Goal: Transaction & Acquisition: Purchase product/service

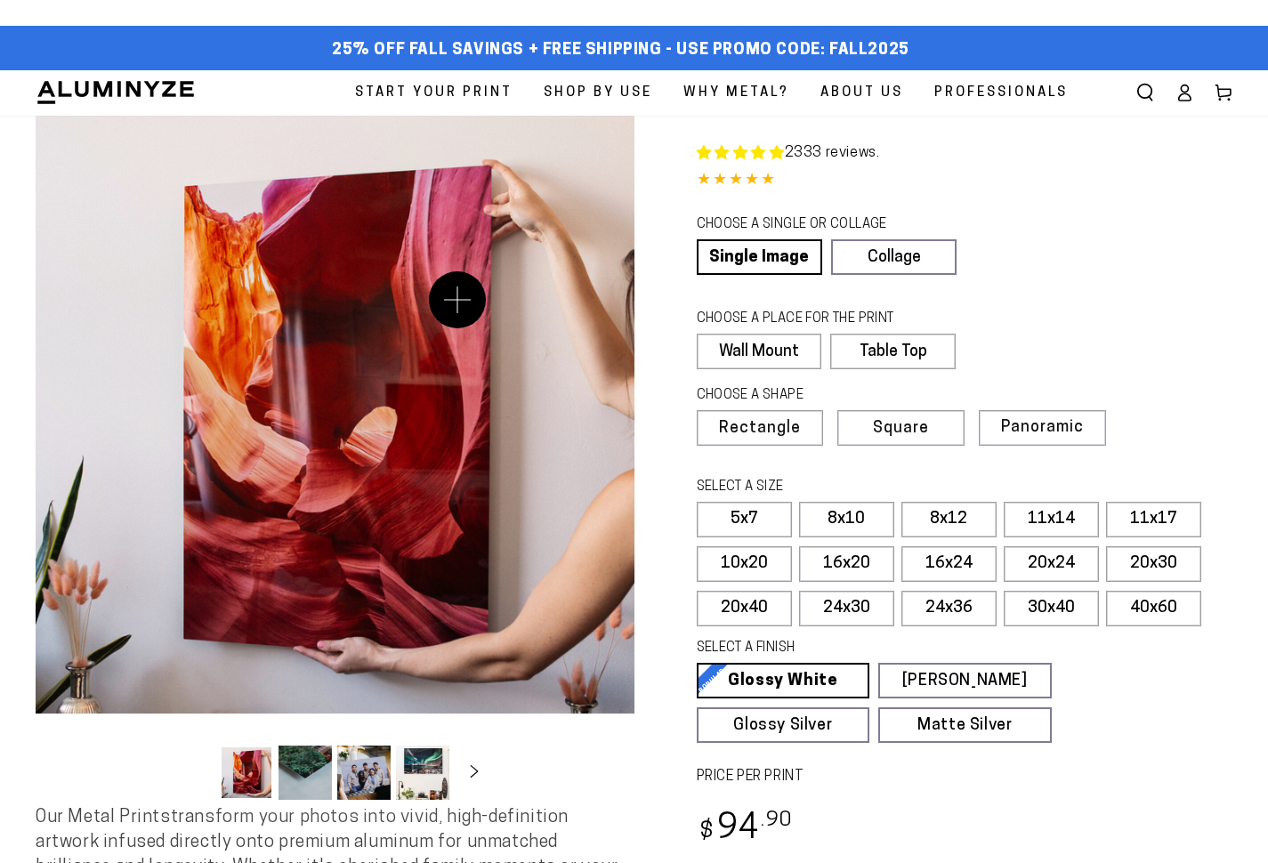
select select "**********"
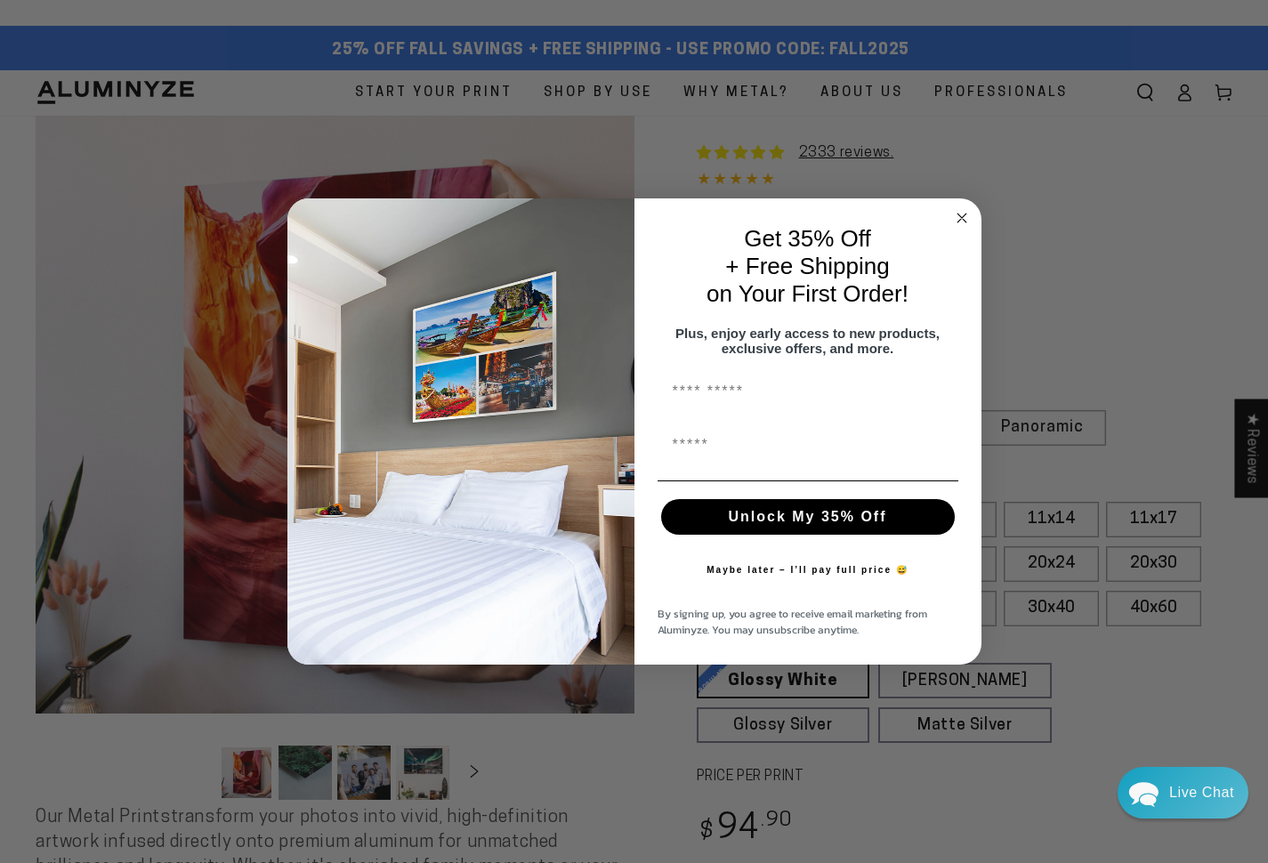
click at [960, 214] on icon "Close dialog" at bounding box center [961, 218] width 9 height 9
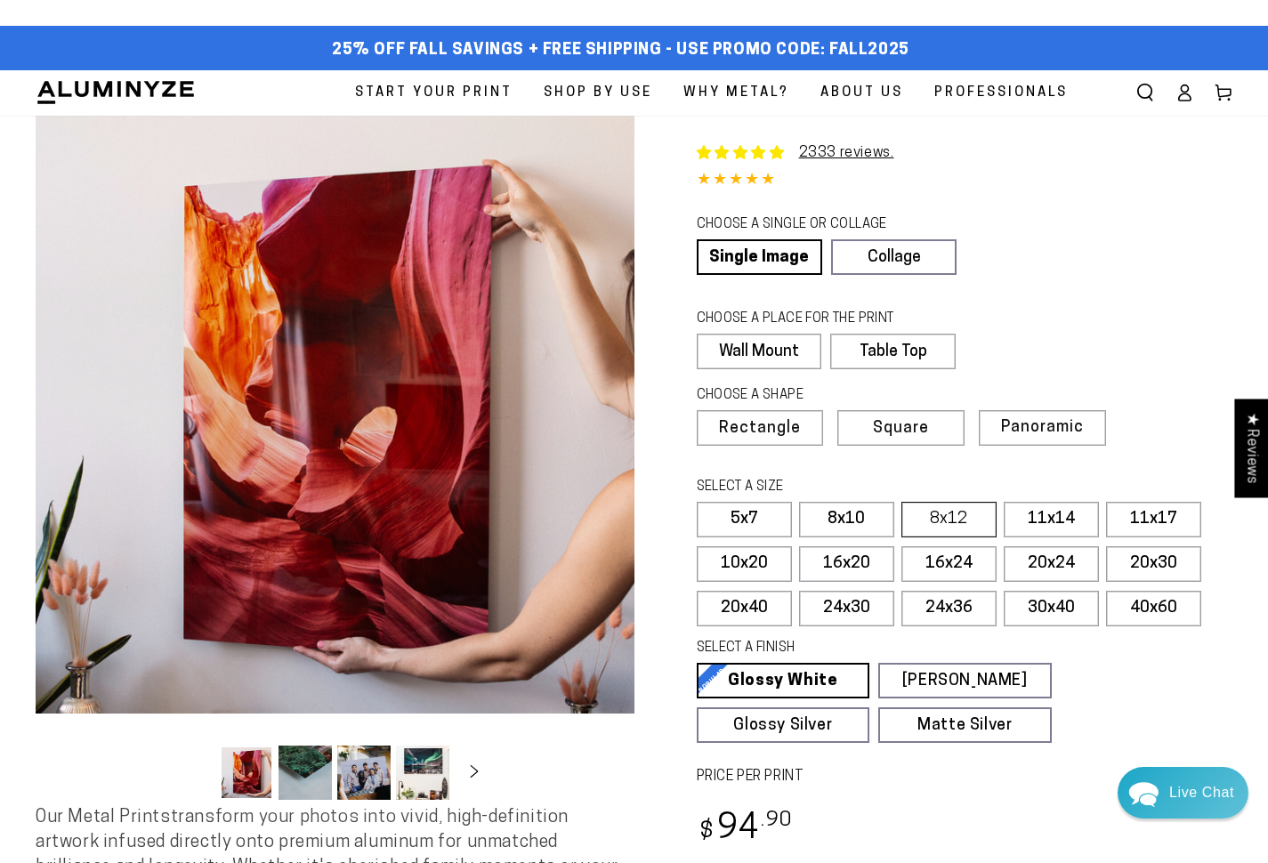
scroll to position [0, 1]
click at [942, 515] on label "8x12" at bounding box center [948, 520] width 95 height 36
click at [843, 513] on label "8x10" at bounding box center [846, 520] width 95 height 36
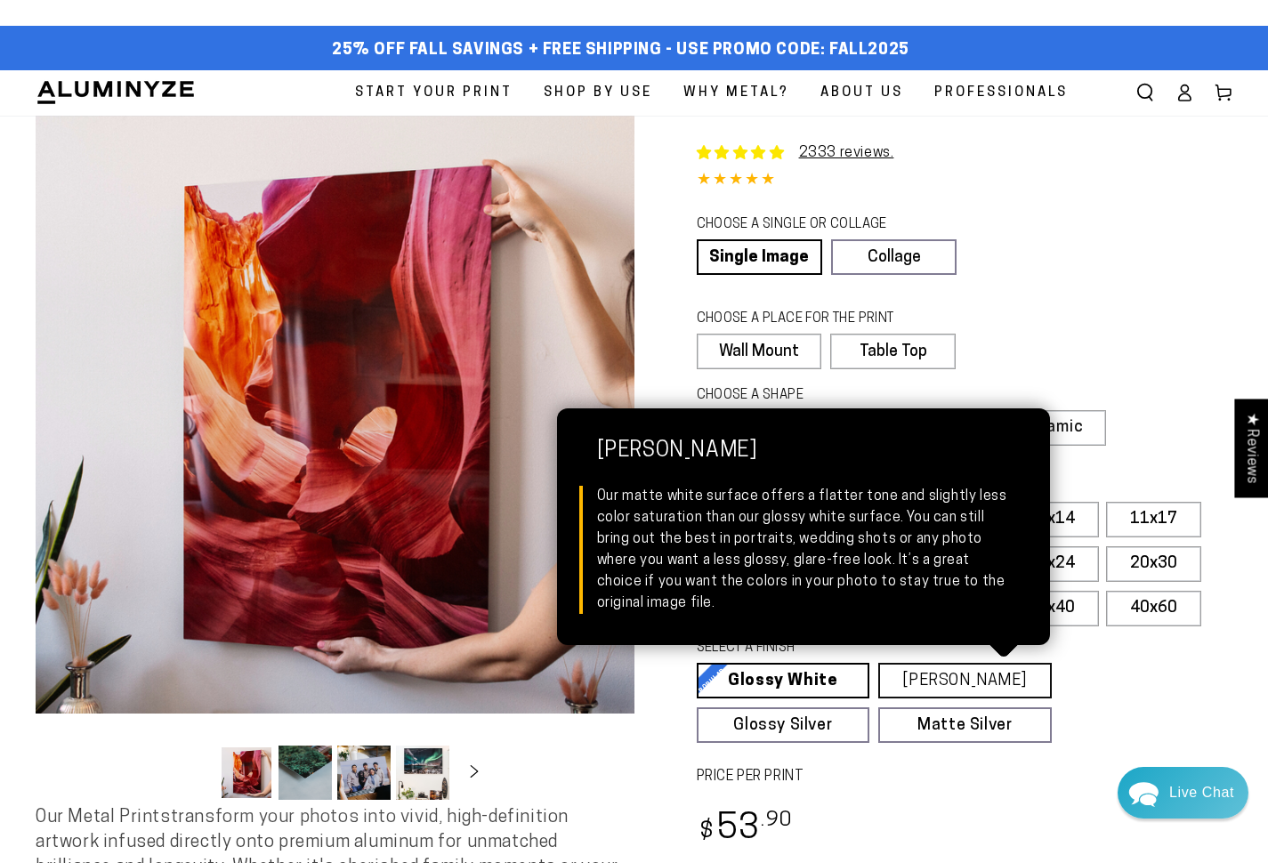
click at [929, 673] on link "[PERSON_NAME] Matte White Our matte white surface offers a flatter tone and sli…" at bounding box center [965, 681] width 174 height 36
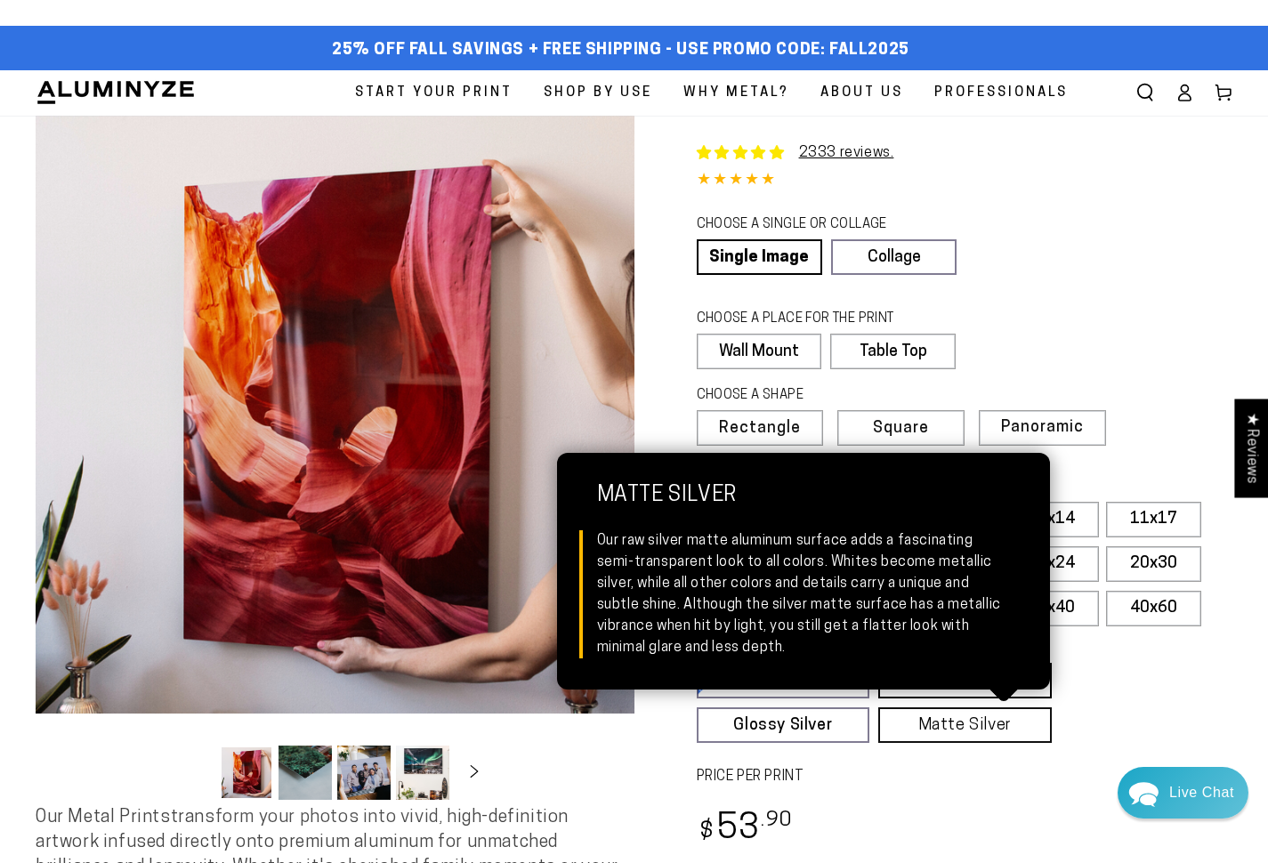
click at [928, 726] on link "Matte Silver Matte Silver Our raw silver matte aluminum surface adds a fascinat…" at bounding box center [965, 725] width 174 height 36
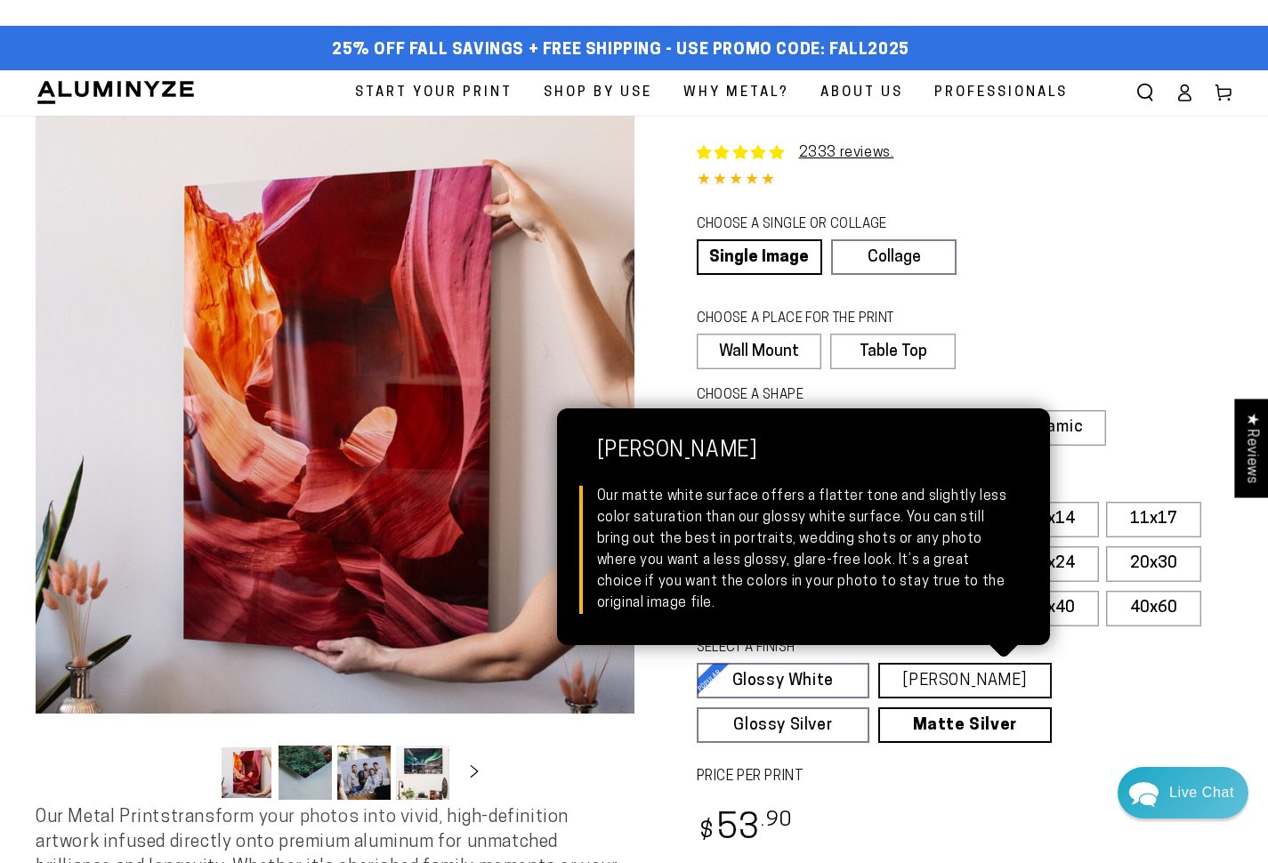
click at [977, 676] on link "[PERSON_NAME] Matte White Our matte white surface offers a flatter tone and sli…" at bounding box center [965, 681] width 174 height 36
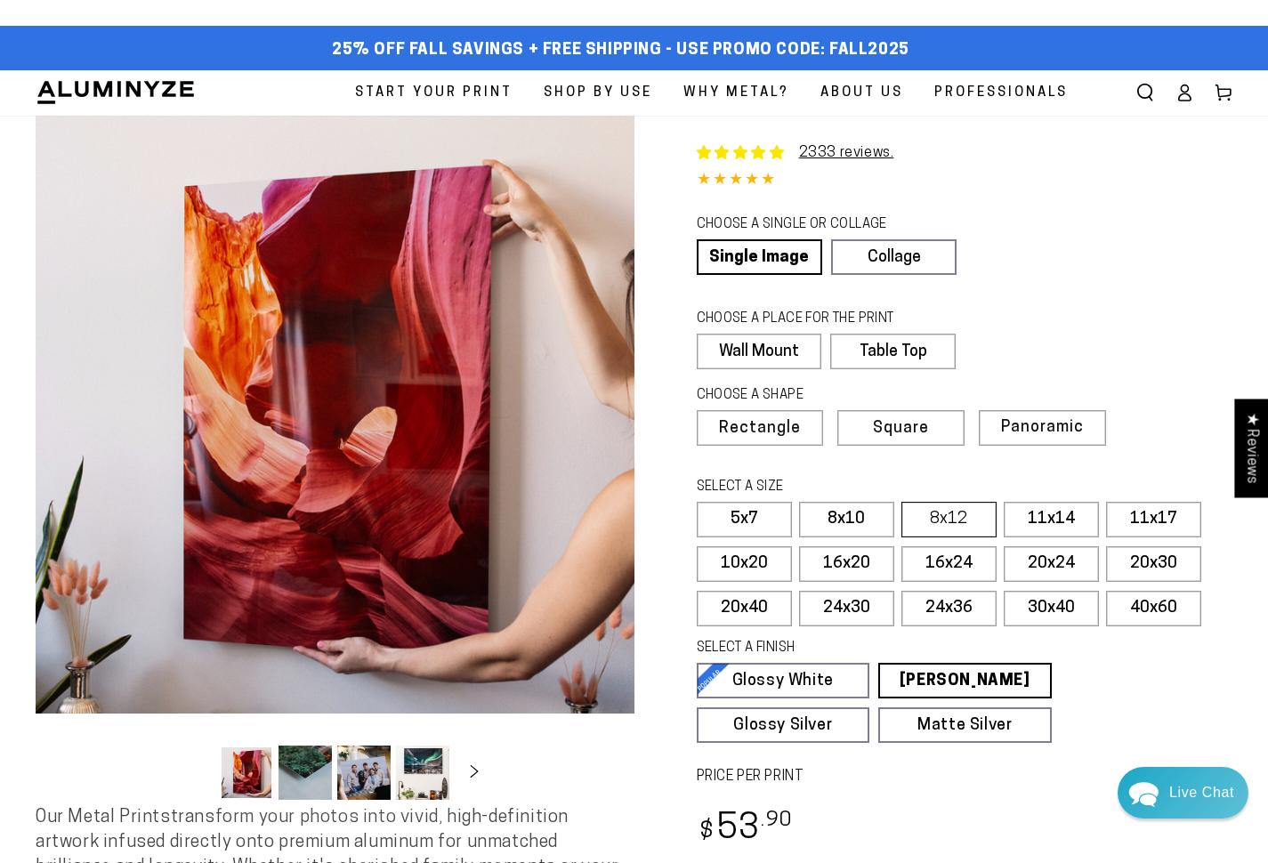
click at [942, 510] on label "8x12" at bounding box center [948, 520] width 95 height 36
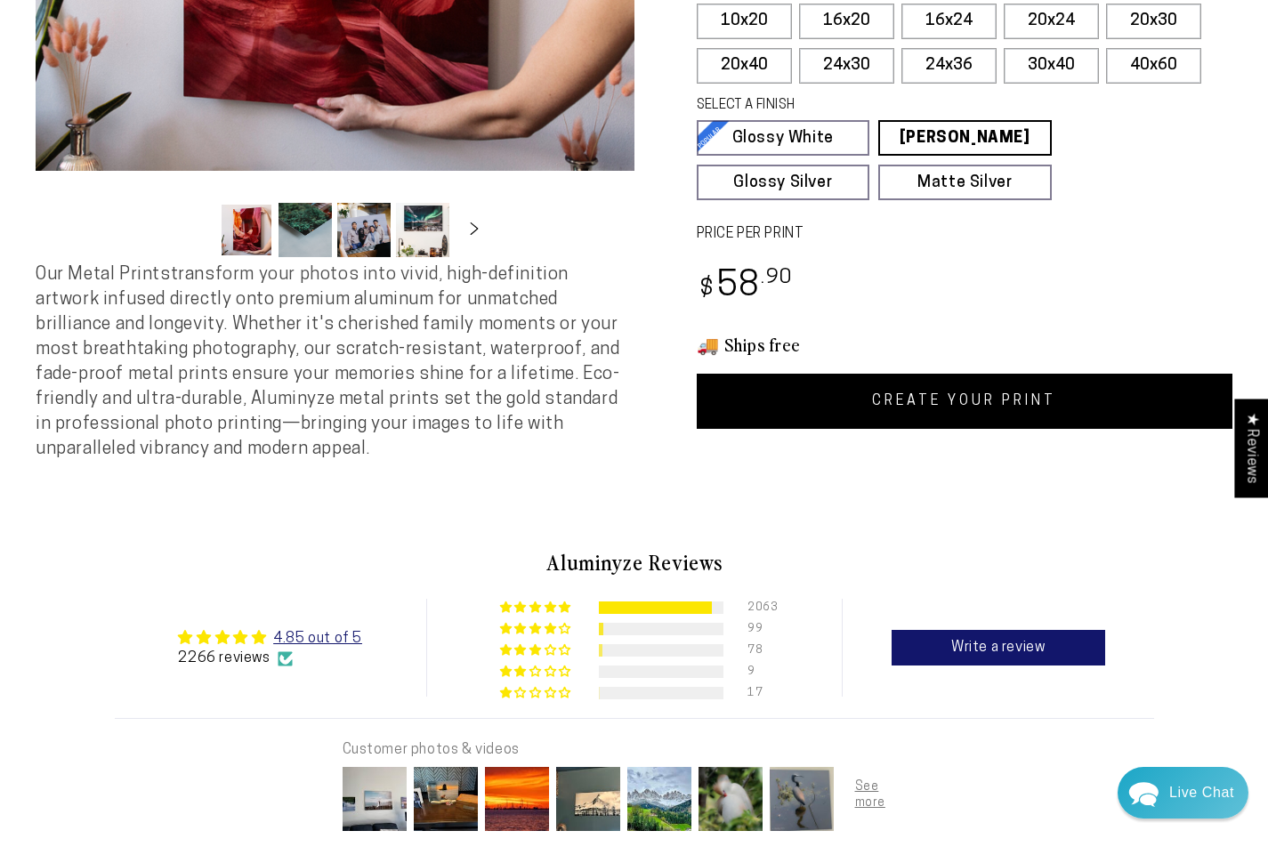
scroll to position [545, 0]
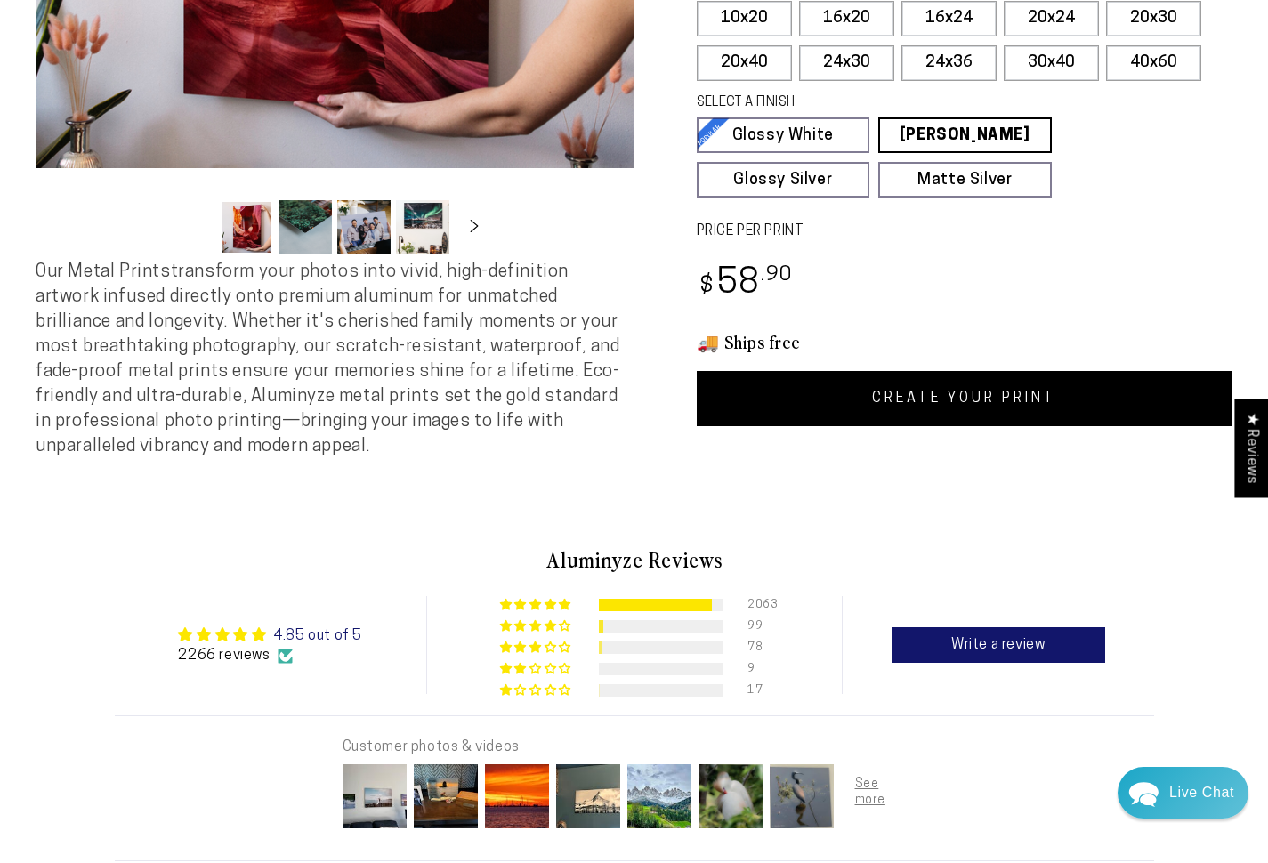
click at [937, 389] on link "CREATE YOUR PRINT" at bounding box center [965, 398] width 537 height 55
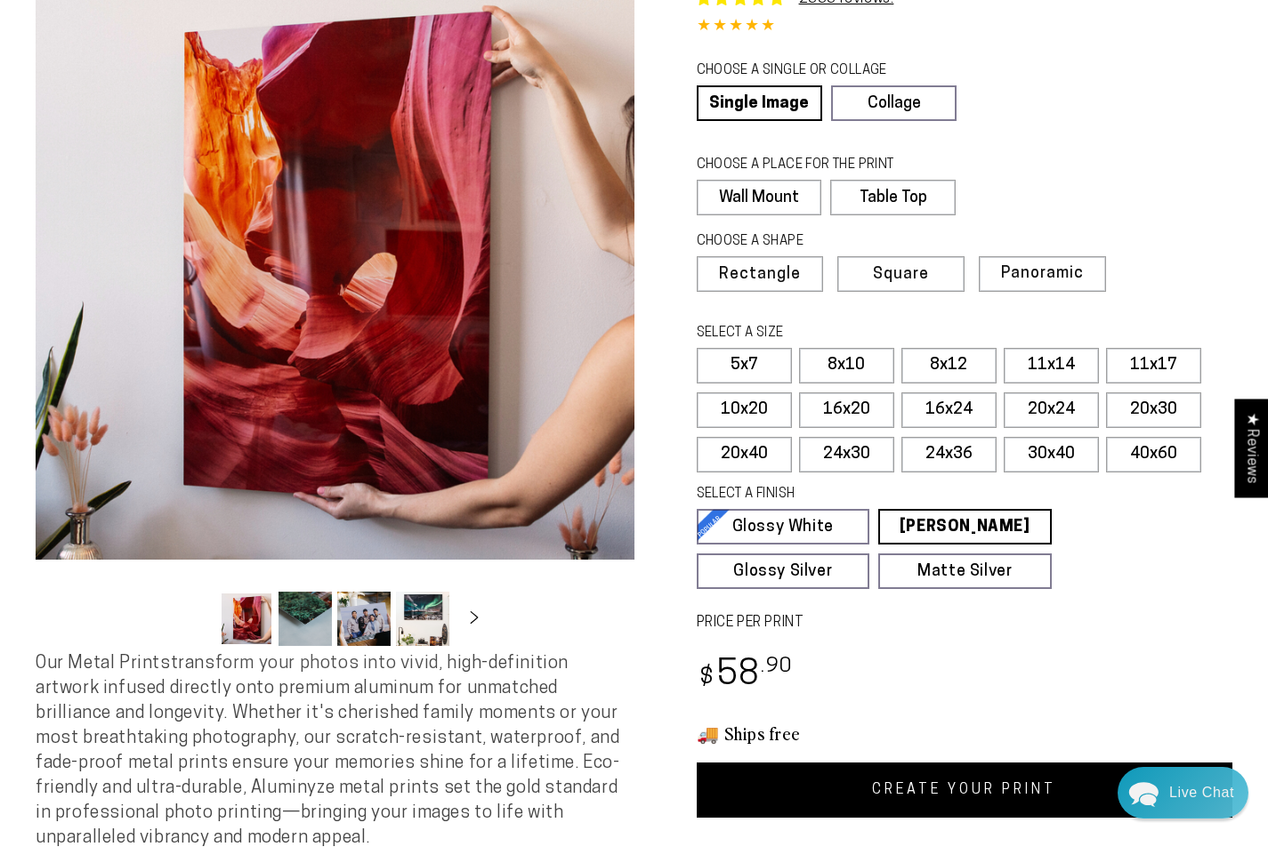
scroll to position [152, 0]
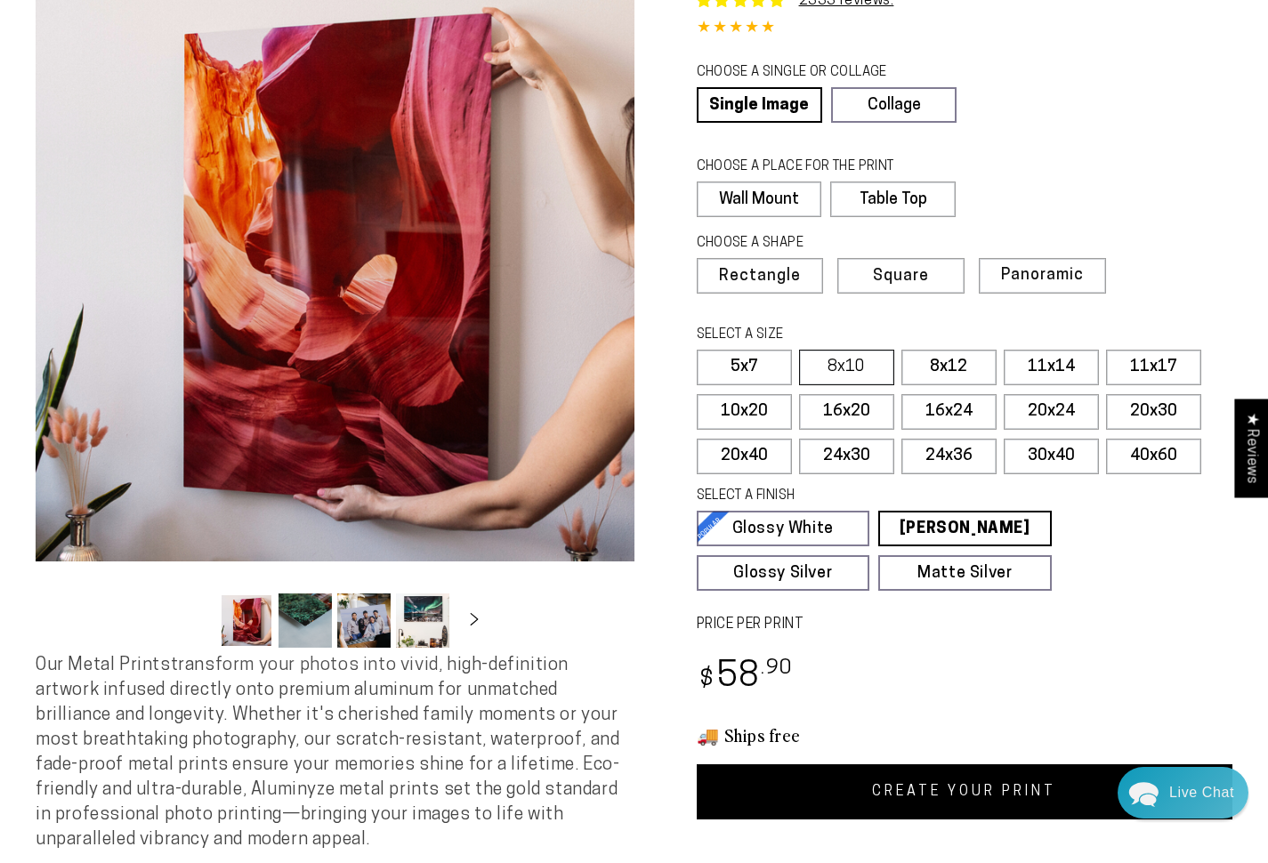
click at [836, 360] on label "8x10" at bounding box center [846, 368] width 95 height 36
click at [1055, 782] on link "CREATE YOUR PRINT" at bounding box center [965, 791] width 537 height 55
click at [753, 364] on label "5x7" at bounding box center [744, 368] width 95 height 36
click at [919, 196] on label "Table Top" at bounding box center [891, 200] width 124 height 36
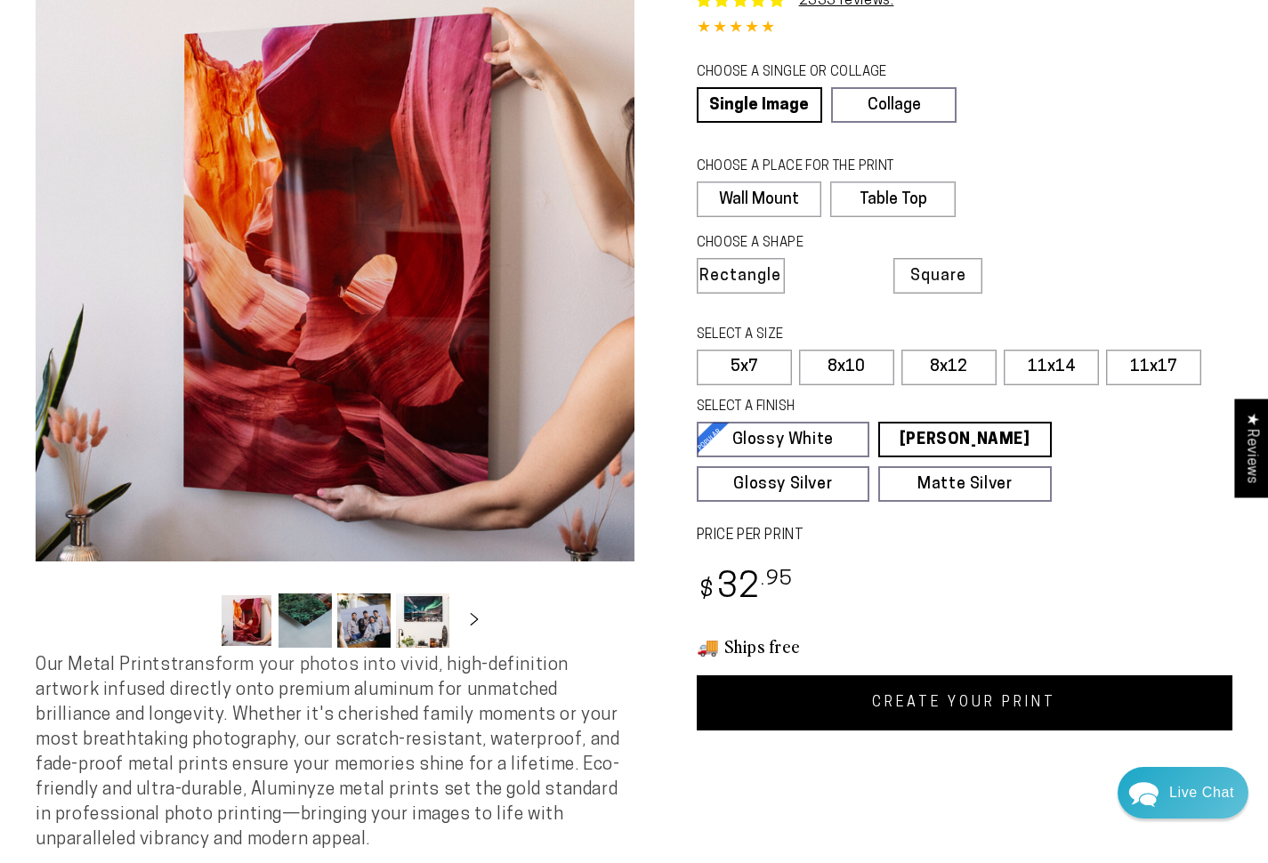
click at [1011, 701] on link "CREATE YOUR PRINT" at bounding box center [965, 702] width 537 height 55
